Goal: Task Accomplishment & Management: Use online tool/utility

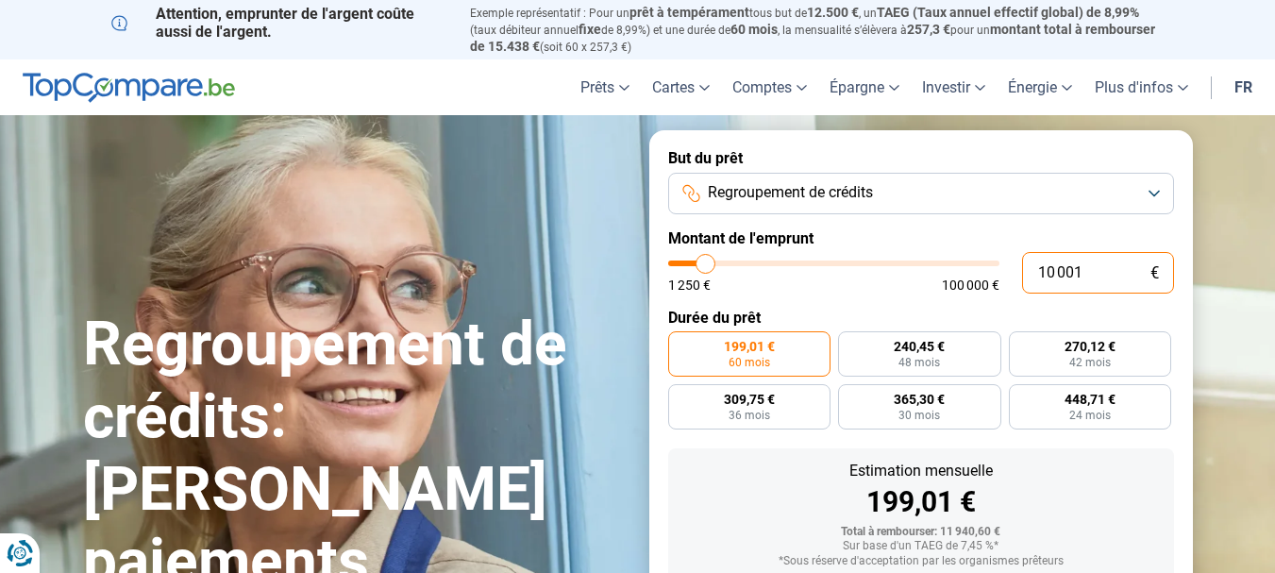
drag, startPoint x: 1104, startPoint y: 260, endPoint x: 994, endPoint y: 271, distance: 110.9
click at [994, 271] on div "10 001 € 1 250 € 100 000 €" at bounding box center [921, 273] width 506 height 42
type input "2"
type input "1250"
type input "28"
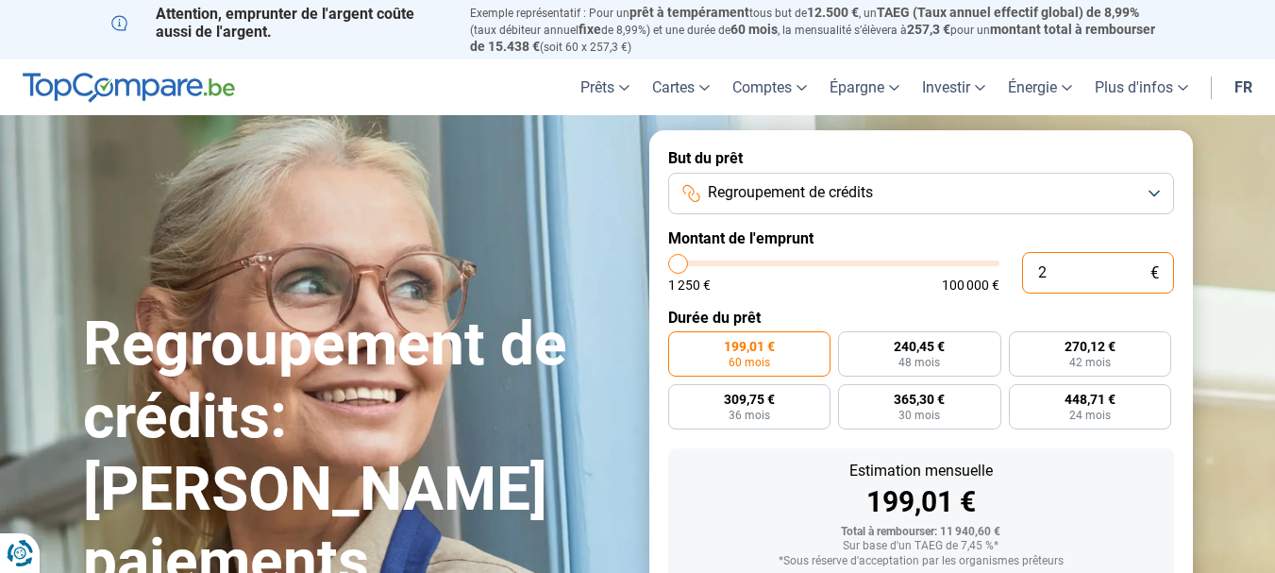
type input "1250"
type input "280"
type input "1250"
type input "2 800"
type input "2750"
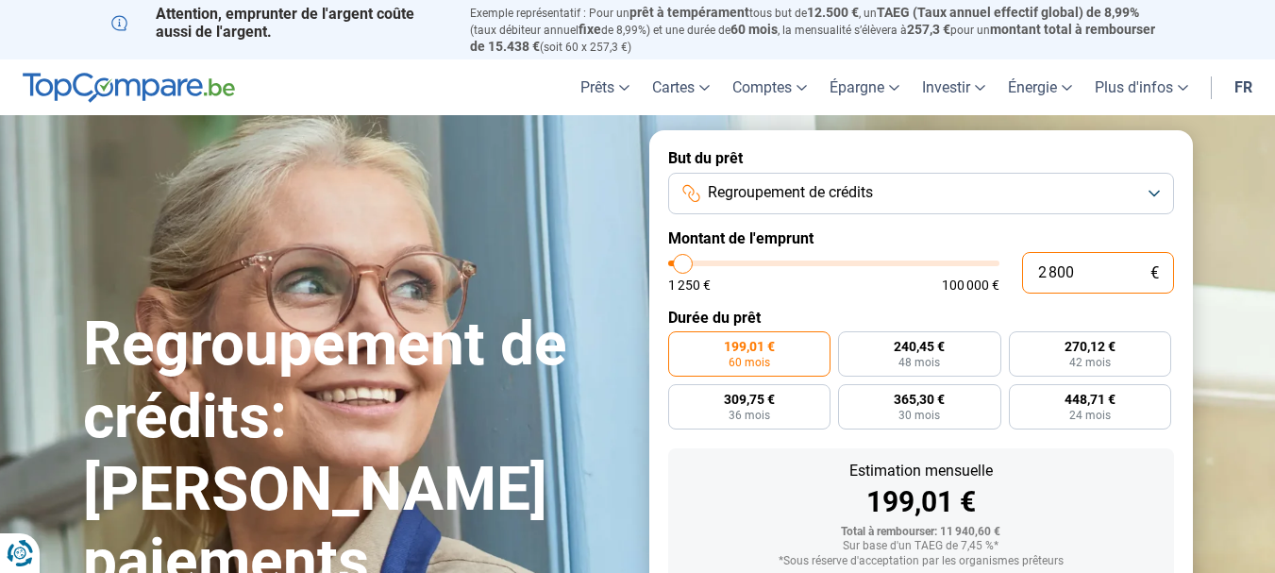
type input "28 000"
type input "28000"
radio input "false"
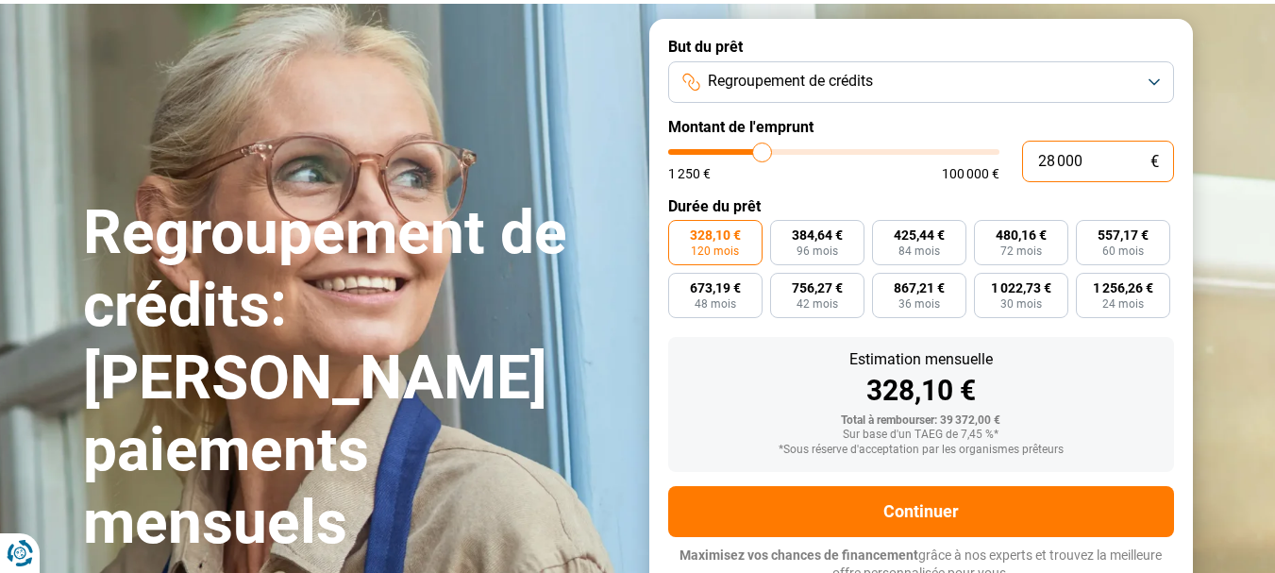
scroll to position [120, 0]
